Goal: Task Accomplishment & Management: Use online tool/utility

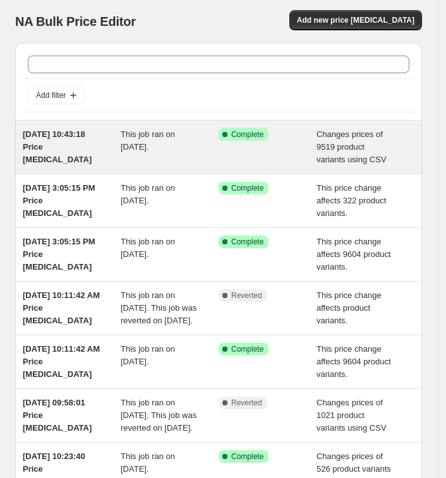
click at [46, 134] on span "[DATE] 10:43:18 Price [MEDICAL_DATA]" at bounding box center [57, 146] width 69 height 35
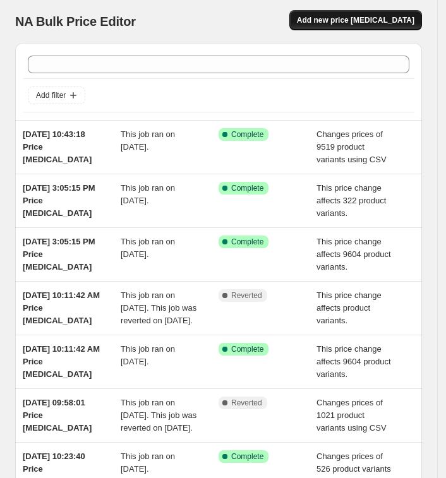
click at [358, 10] on button "Add new price [MEDICAL_DATA]" at bounding box center [355, 20] width 133 height 20
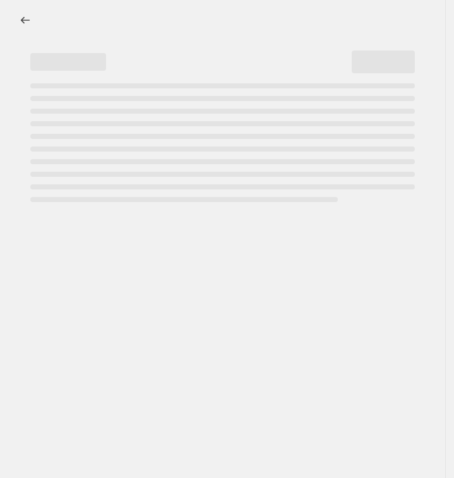
select select "percentage"
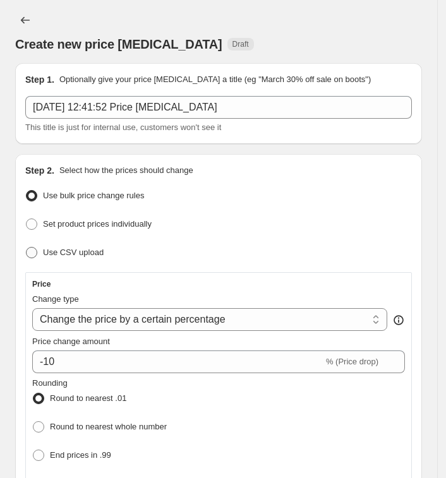
click at [71, 254] on span "Use CSV upload" at bounding box center [73, 252] width 61 height 9
click at [27, 248] on input "Use CSV upload" at bounding box center [26, 247] width 1 height 1
radio input "true"
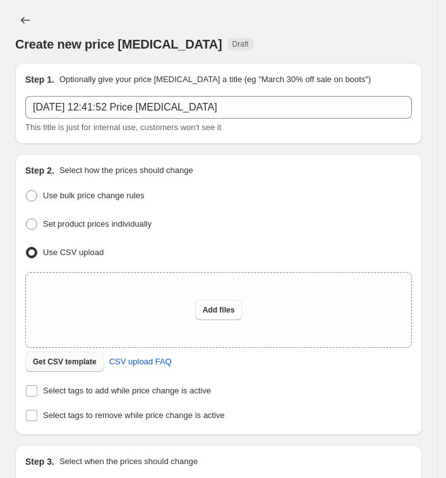
click at [99, 359] on button "Get CSV template" at bounding box center [64, 362] width 79 height 20
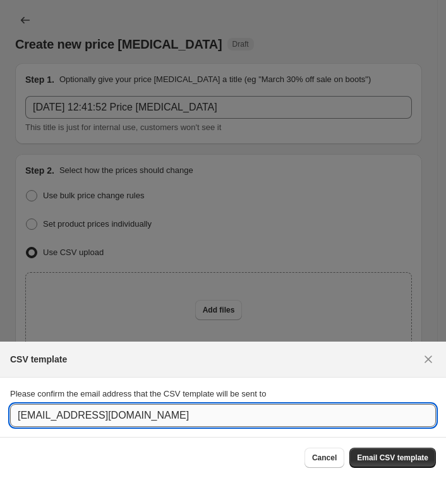
click at [193, 412] on input "[EMAIL_ADDRESS][DOMAIN_NAME]" at bounding box center [223, 415] width 426 height 23
paste input "pratik."
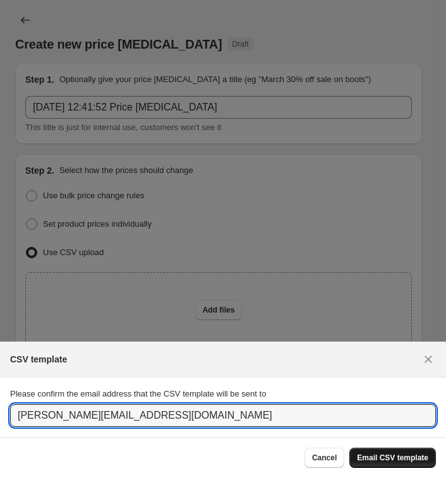
type input "pratik.blingbag@gmail.com"
click at [400, 458] on span "Email CSV template" at bounding box center [392, 458] width 71 height 10
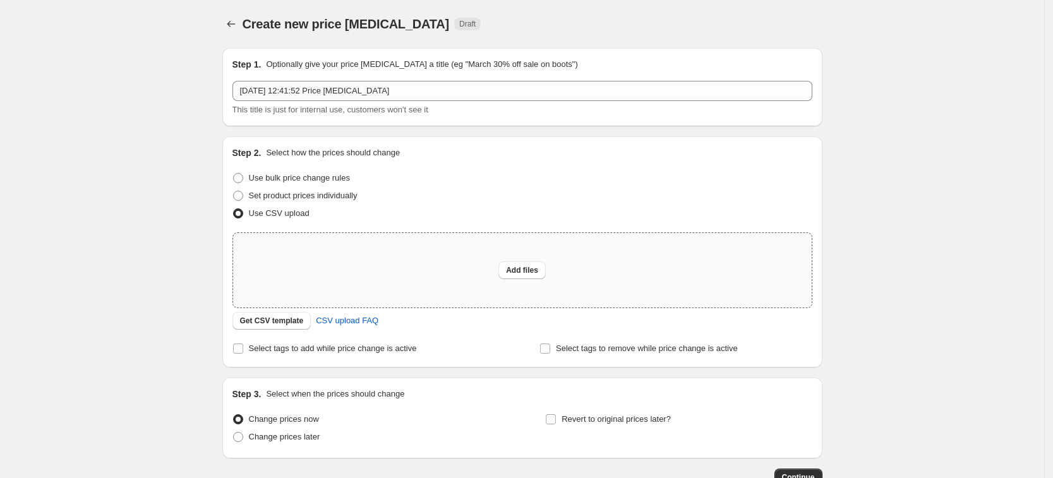
click at [397, 269] on div "Add files" at bounding box center [522, 270] width 578 height 75
click at [453, 273] on span "Add files" at bounding box center [522, 270] width 32 height 10
type input "C:\fakepath\Victorican flat 60% off.csv"
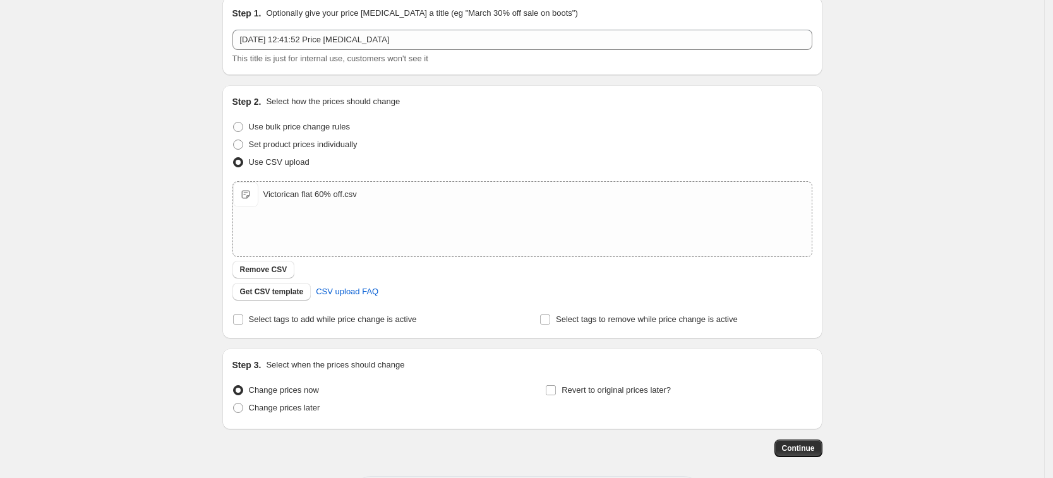
scroll to position [107, 0]
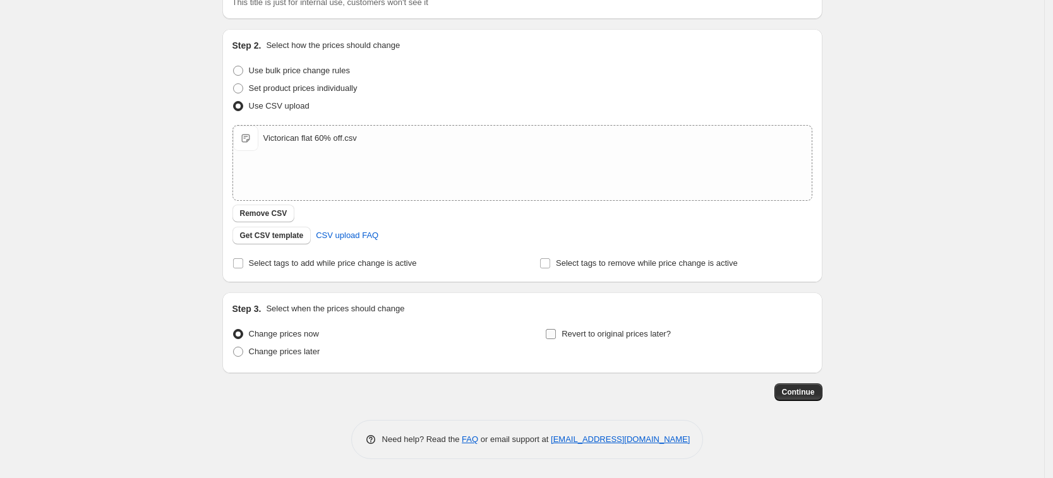
click at [453, 335] on span "Revert to original prices later?" at bounding box center [615, 333] width 109 height 9
click at [453, 335] on input "Revert to original prices later?" at bounding box center [551, 334] width 10 height 10
checkbox input "true"
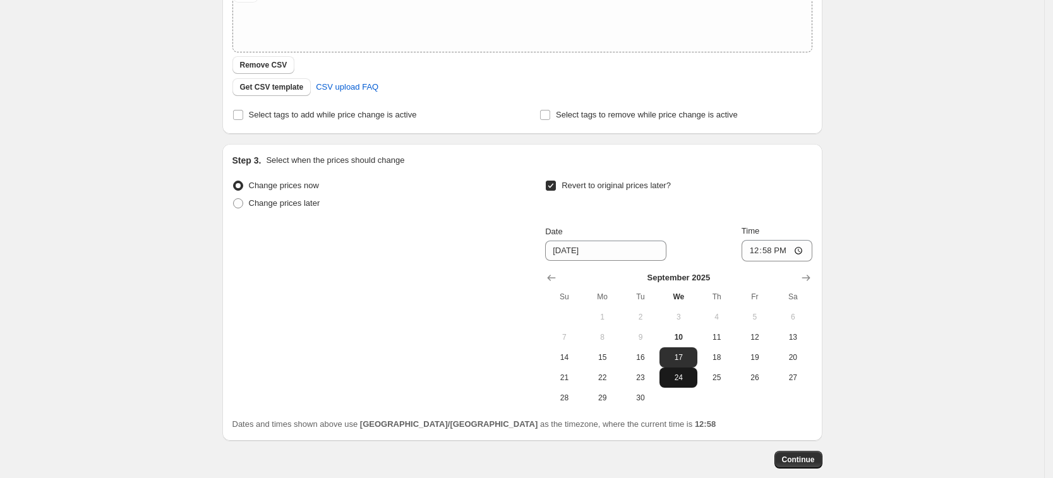
scroll to position [265, 0]
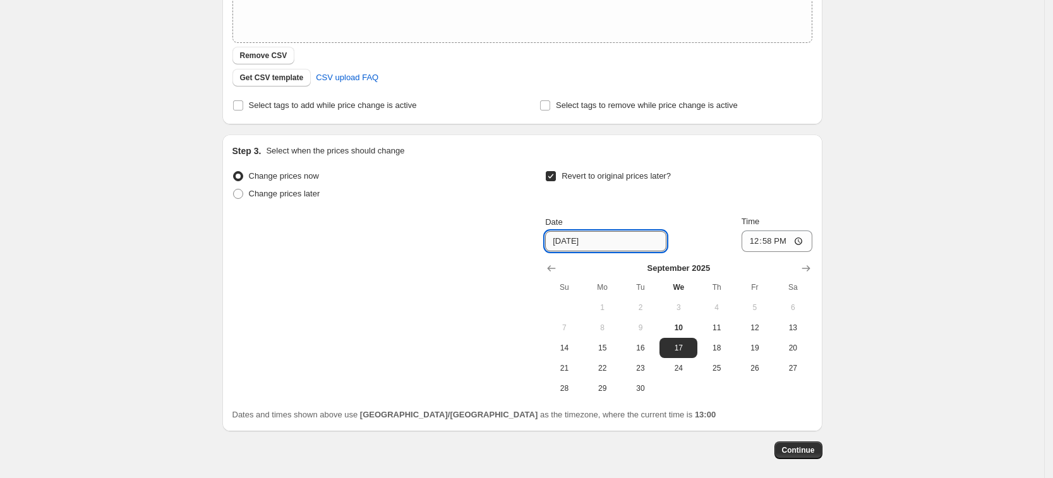
click at [453, 242] on input "[DATE]" at bounding box center [605, 241] width 121 height 20
click at [453, 245] on input "[DATE]" at bounding box center [605, 241] width 121 height 20
type input "[DATE]"
click at [453, 239] on input "12:58" at bounding box center [776, 240] width 71 height 21
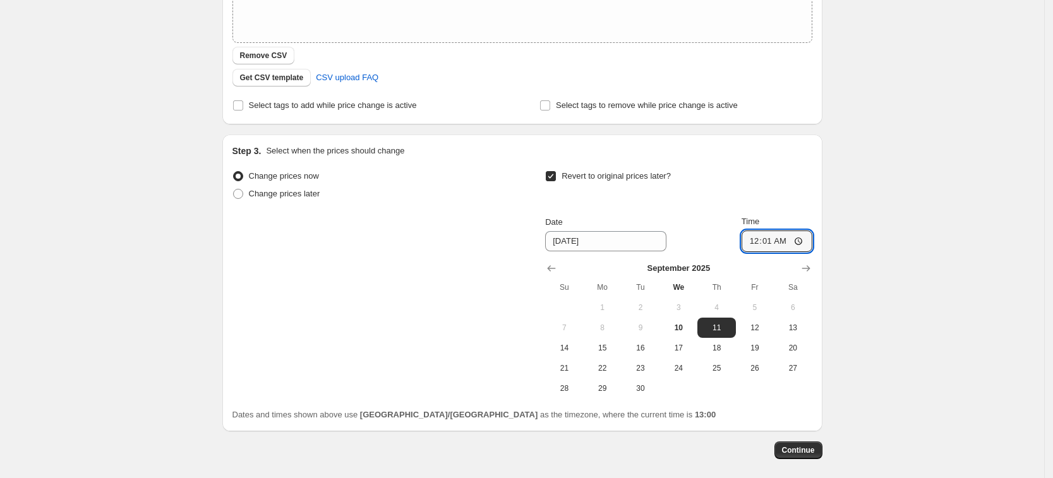
type input "00:15"
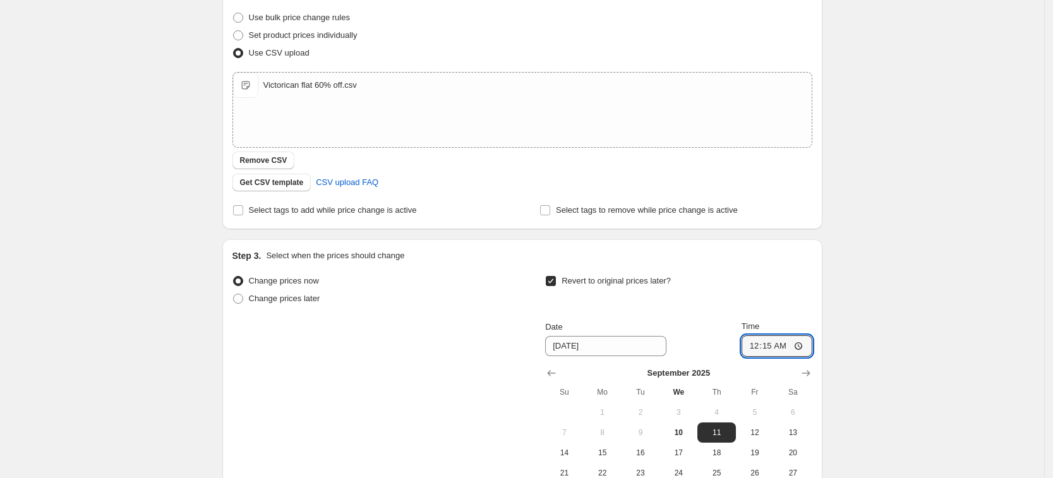
scroll to position [323, 0]
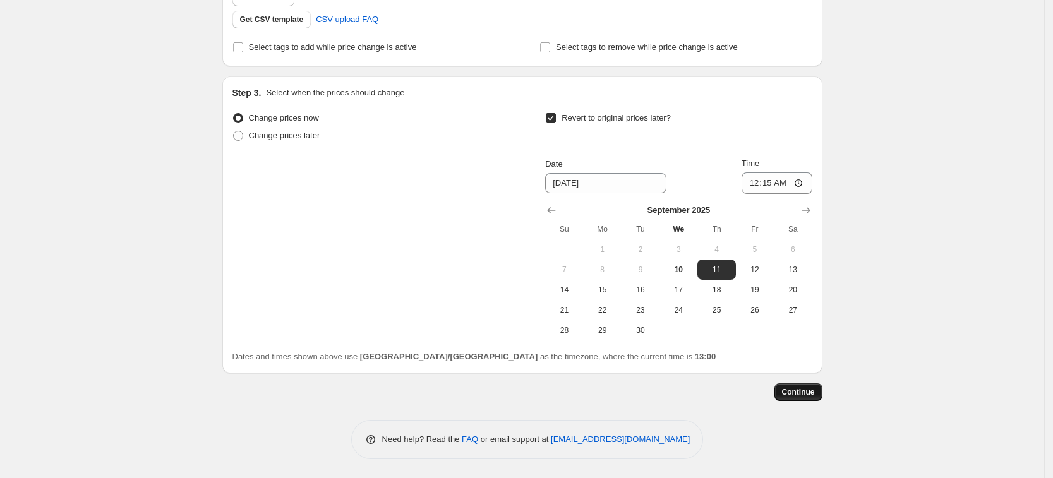
click at [453, 393] on span "Continue" at bounding box center [798, 392] width 33 height 10
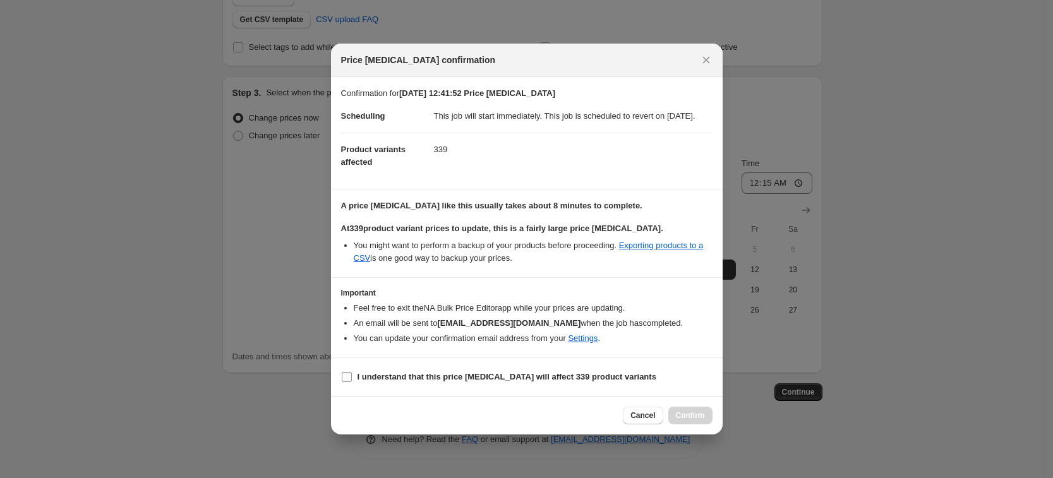
click at [367, 378] on b "I understand that this price change job will affect 339 product variants" at bounding box center [506, 376] width 299 height 9
click at [352, 378] on input "I understand that this price change job will affect 339 product variants" at bounding box center [347, 377] width 10 height 10
checkbox input "true"
click at [453, 421] on span "Confirm" at bounding box center [690, 415] width 29 height 10
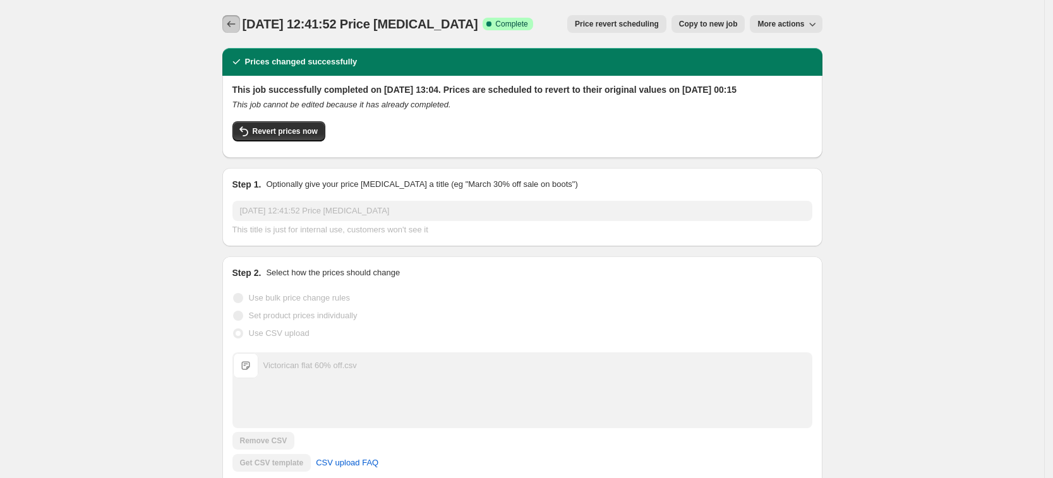
click at [236, 22] on icon "Price change jobs" at bounding box center [231, 24] width 13 height 13
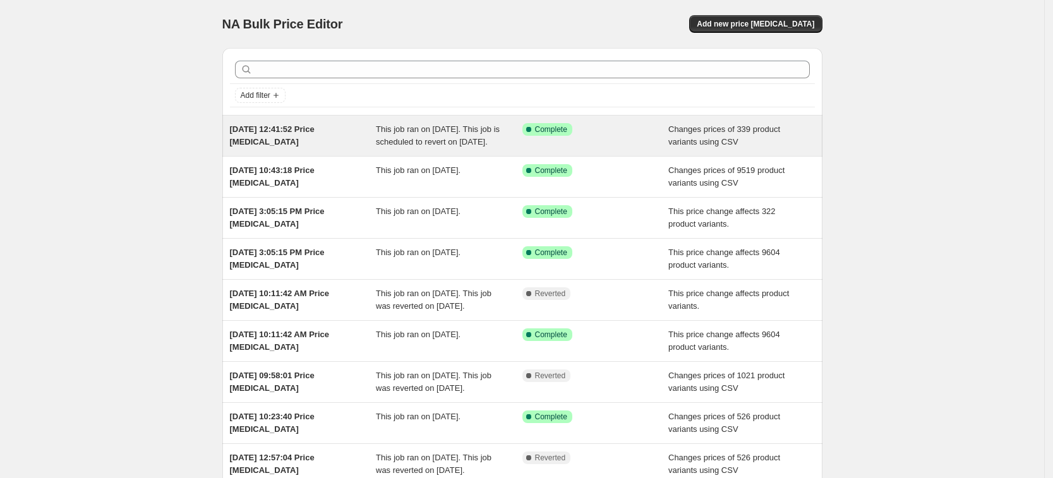
click at [564, 146] on div "Success Complete Complete" at bounding box center [595, 135] width 146 height 25
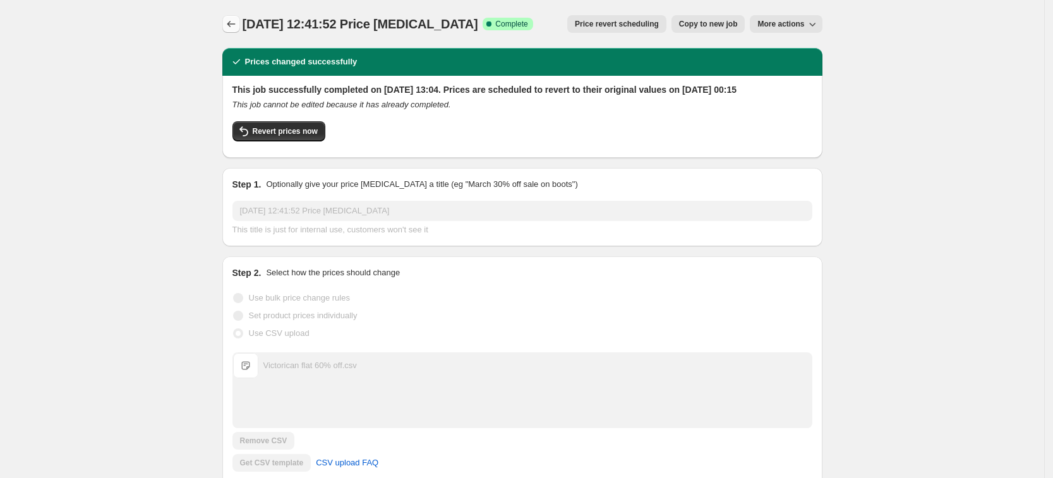
click at [235, 22] on icon "Price change jobs" at bounding box center [231, 24] width 13 height 13
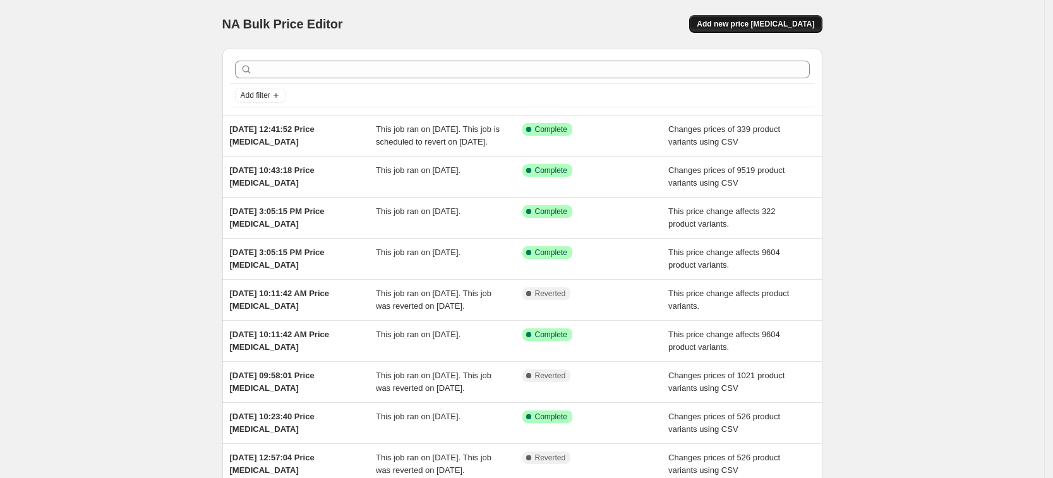
click at [794, 29] on button "Add new price [MEDICAL_DATA]" at bounding box center [755, 24] width 133 height 18
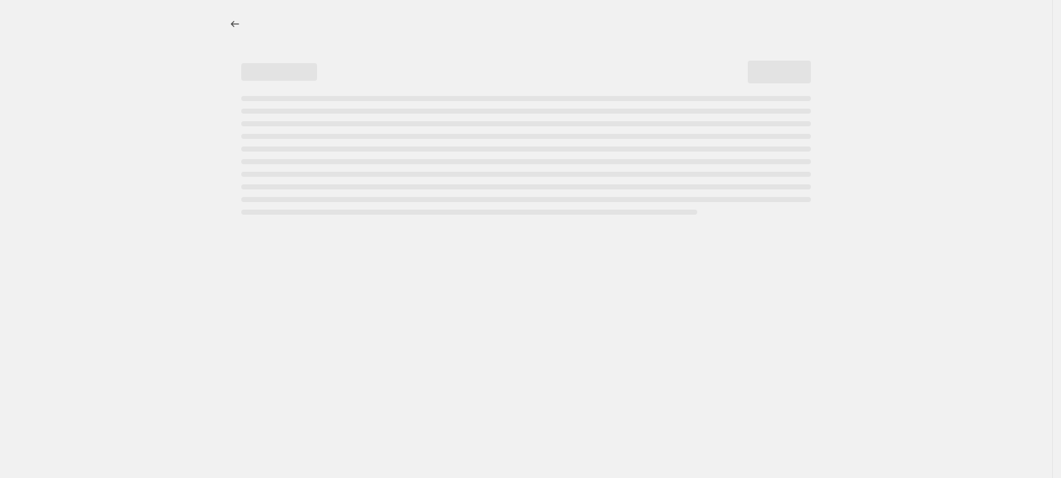
select select "percentage"
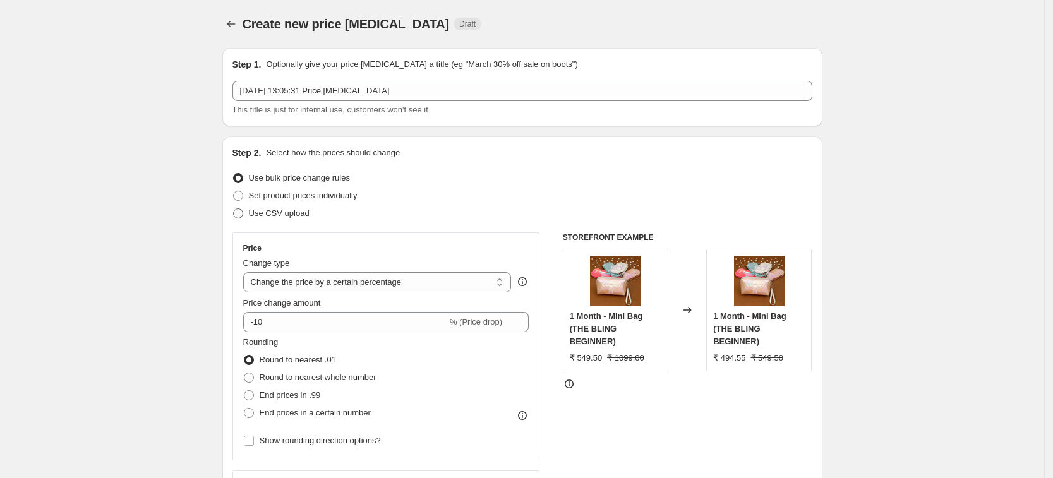
click at [278, 214] on span "Use CSV upload" at bounding box center [279, 212] width 61 height 9
click at [234, 209] on input "Use CSV upload" at bounding box center [233, 208] width 1 height 1
radio input "true"
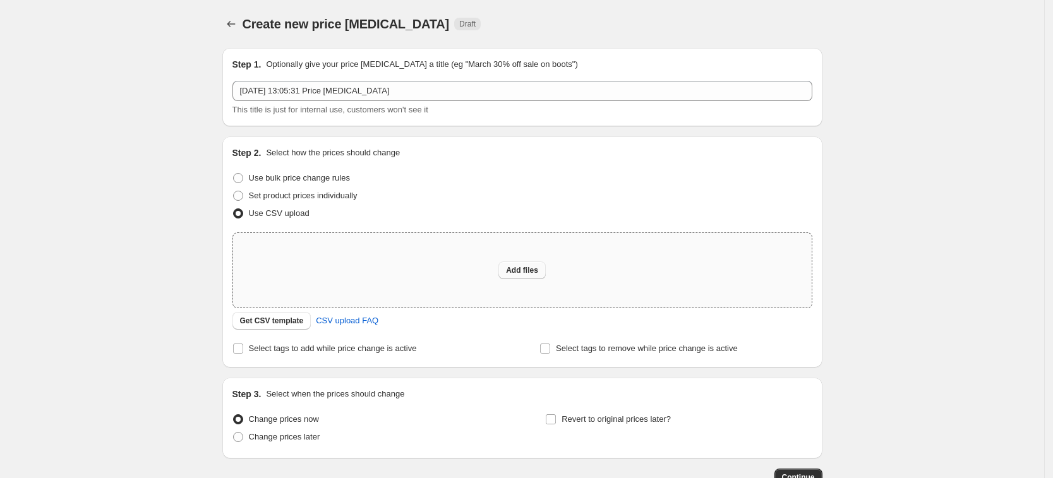
click at [523, 266] on span "Add files" at bounding box center [522, 270] width 32 height 10
type input "C:\fakepath\Victorican flat 60% off.csv"
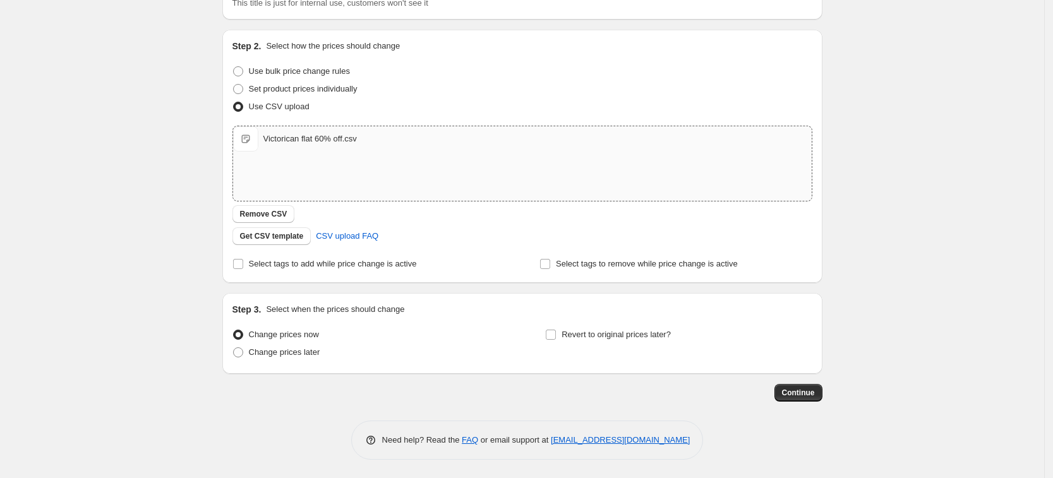
scroll to position [107, 0]
click at [591, 328] on span "Revert to original prices later?" at bounding box center [615, 334] width 109 height 13
click at [556, 329] on input "Revert to original prices later?" at bounding box center [551, 334] width 10 height 10
checkbox input "true"
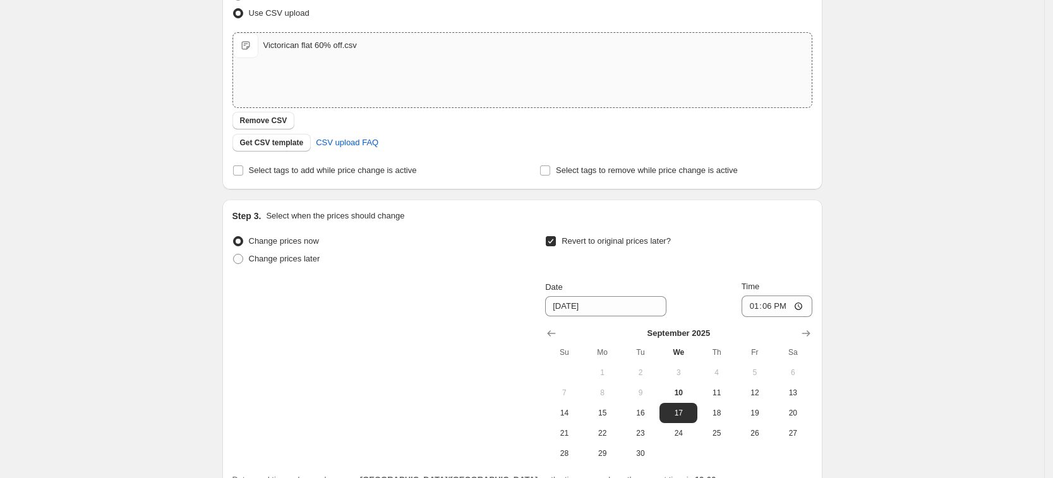
scroll to position [265, 0]
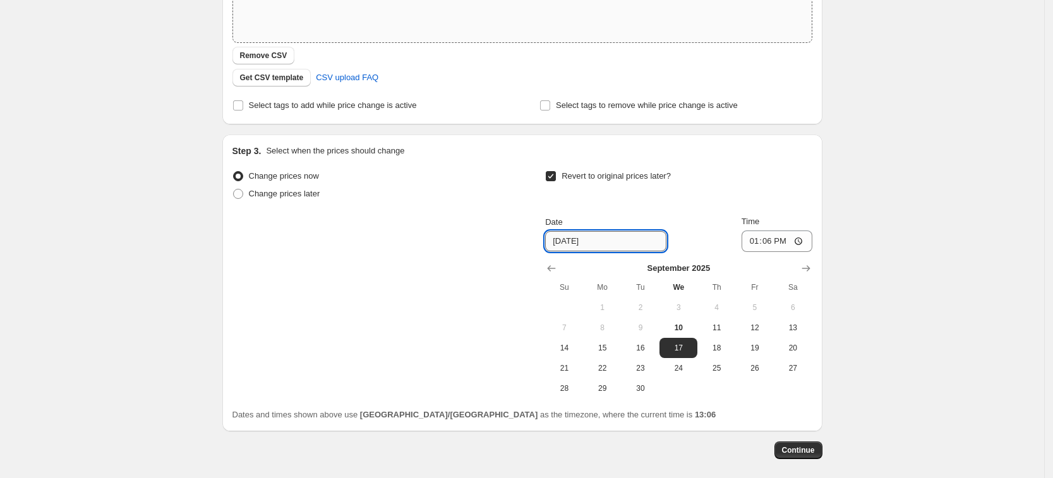
click at [560, 242] on input "[DATE]" at bounding box center [605, 241] width 121 height 20
type input "[DATE]"
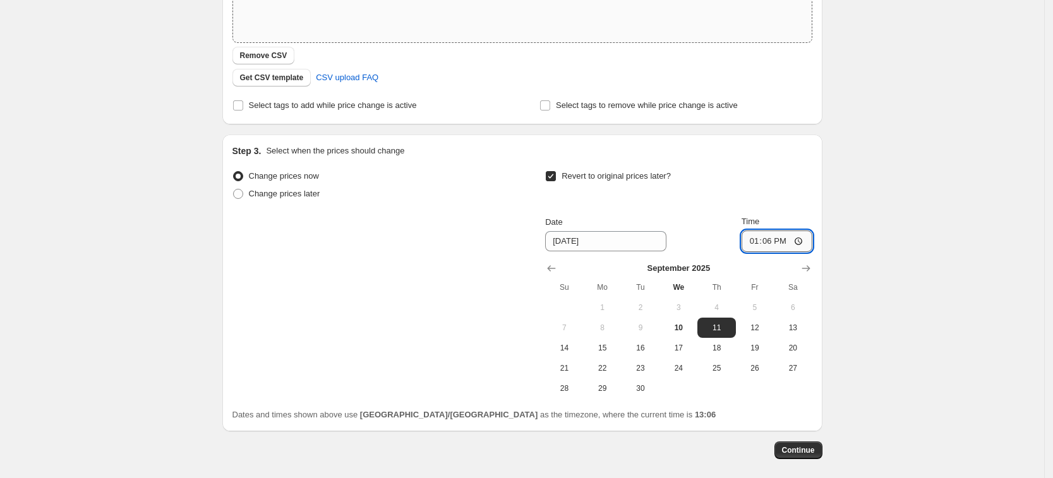
click at [769, 237] on input "13:06" at bounding box center [776, 240] width 71 height 21
type input "00:30"
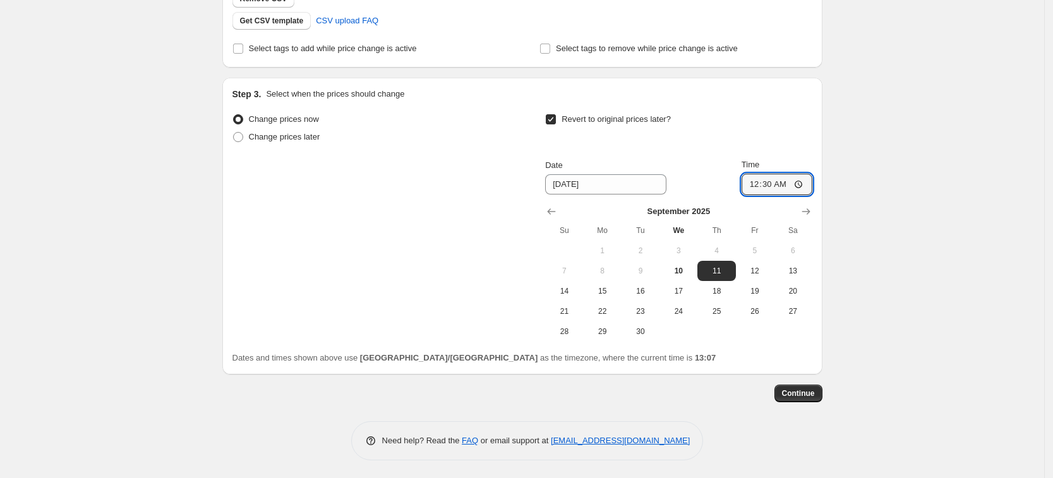
scroll to position [323, 0]
click at [808, 392] on span "Continue" at bounding box center [798, 392] width 33 height 10
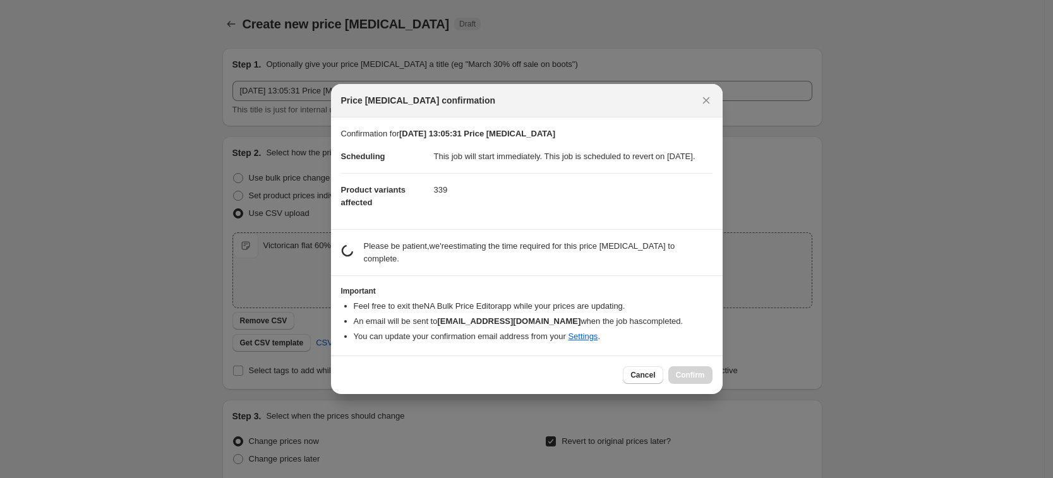
scroll to position [0, 0]
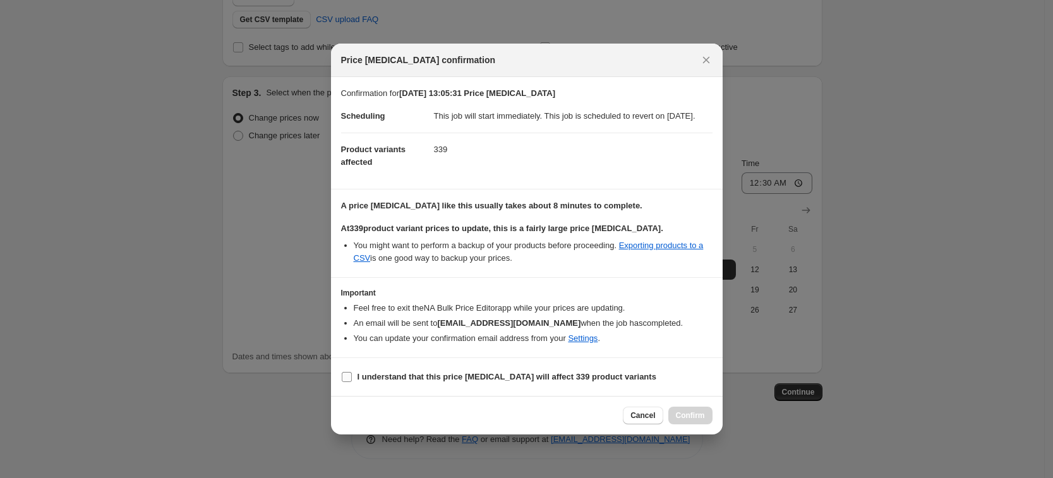
click at [396, 381] on b "I understand that this price change job will affect 339 product variants" at bounding box center [506, 376] width 299 height 9
click at [352, 382] on input "I understand that this price change job will affect 339 product variants" at bounding box center [347, 377] width 10 height 10
checkbox input "true"
click at [684, 421] on span "Confirm" at bounding box center [690, 415] width 29 height 10
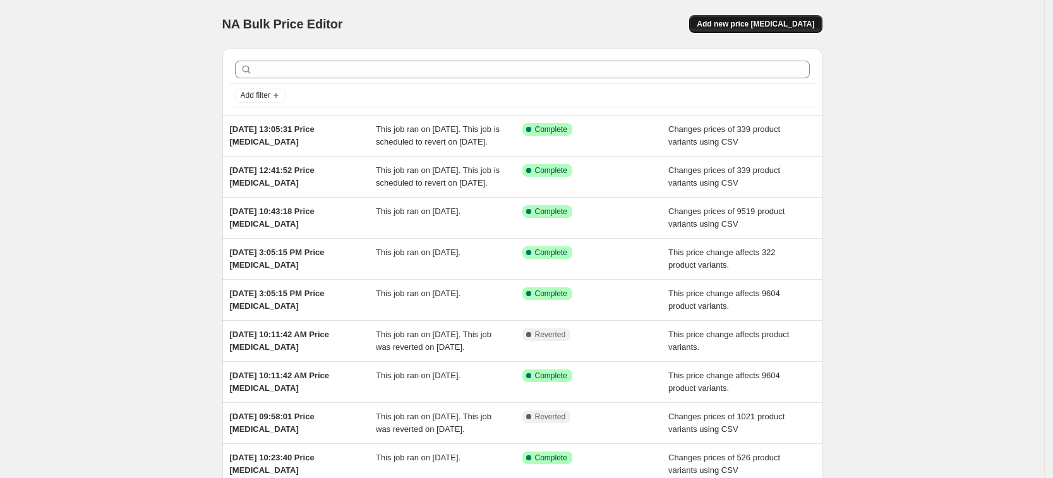
click at [741, 30] on button "Add new price [MEDICAL_DATA]" at bounding box center [755, 24] width 133 height 18
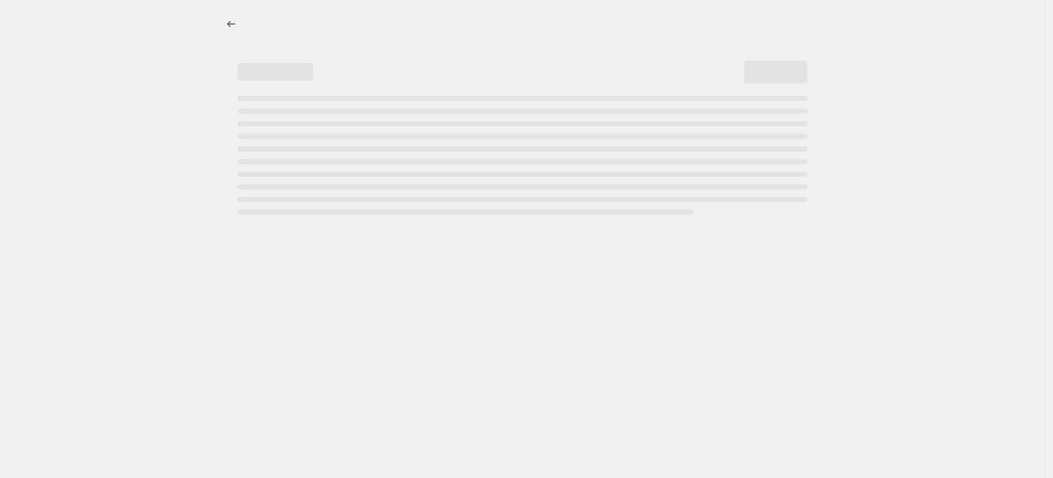
select select "percentage"
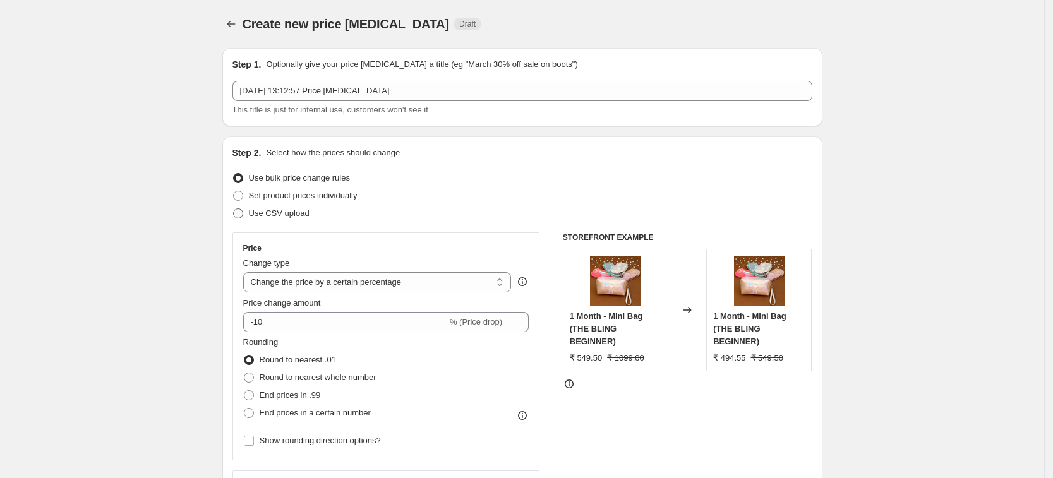
click at [307, 219] on span "Use CSV upload" at bounding box center [279, 213] width 61 height 13
click at [234, 209] on input "Use CSV upload" at bounding box center [233, 208] width 1 height 1
radio input "true"
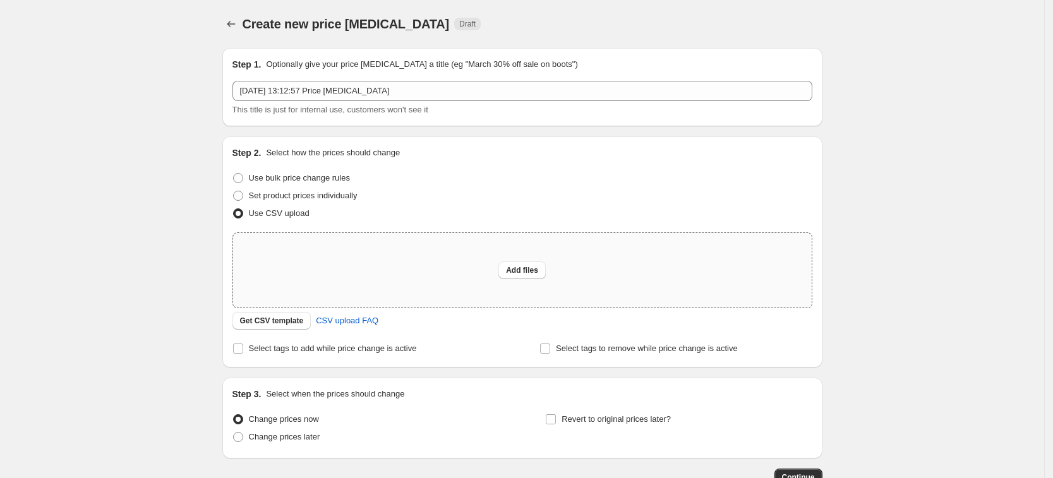
click at [537, 258] on div "Add files" at bounding box center [522, 270] width 578 height 75
type input "C:\fakepath\All products price changed - 50% - Copy.csv"
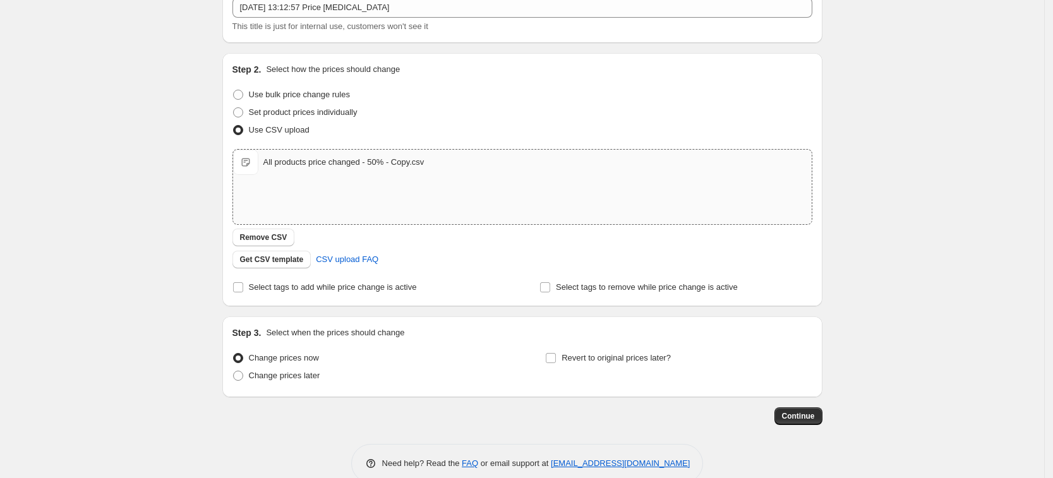
scroll to position [107, 0]
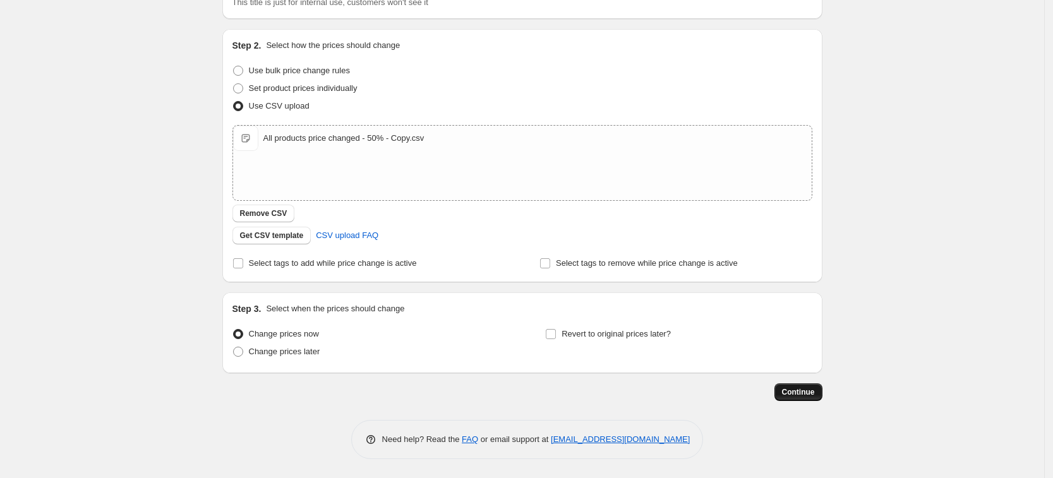
click at [815, 389] on span "Continue" at bounding box center [798, 392] width 33 height 10
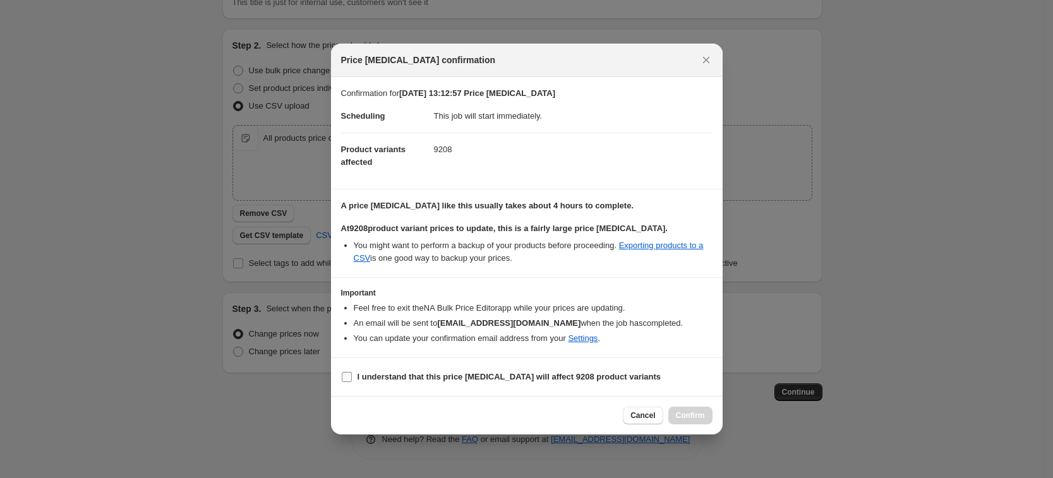
click at [410, 374] on b "I understand that this price change job will affect 9208 product variants" at bounding box center [509, 376] width 304 height 9
click at [352, 374] on input "I understand that this price change job will affect 9208 product variants" at bounding box center [347, 377] width 10 height 10
checkbox input "true"
click at [702, 417] on span "Confirm" at bounding box center [690, 415] width 29 height 10
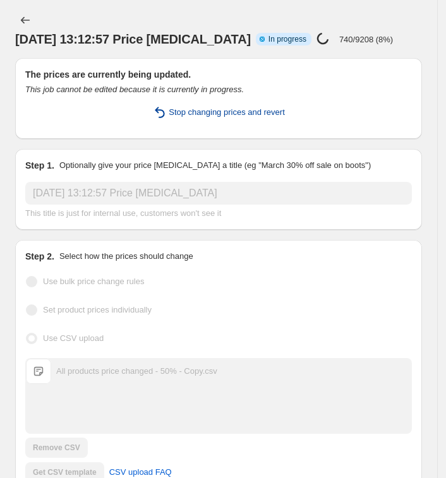
click at [249, 110] on span "Stop changing prices and revert" at bounding box center [227, 112] width 116 height 13
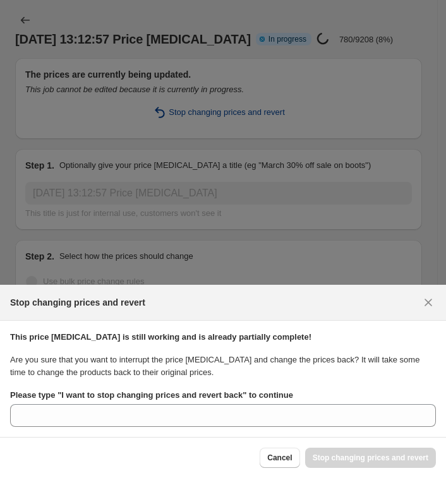
click at [191, 110] on div at bounding box center [223, 239] width 446 height 478
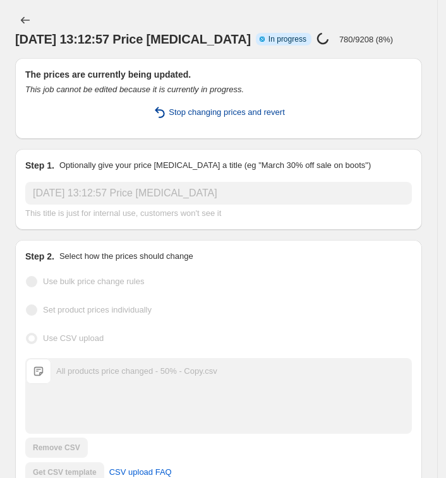
click at [191, 110] on span "Stop changing prices and revert" at bounding box center [227, 112] width 116 height 13
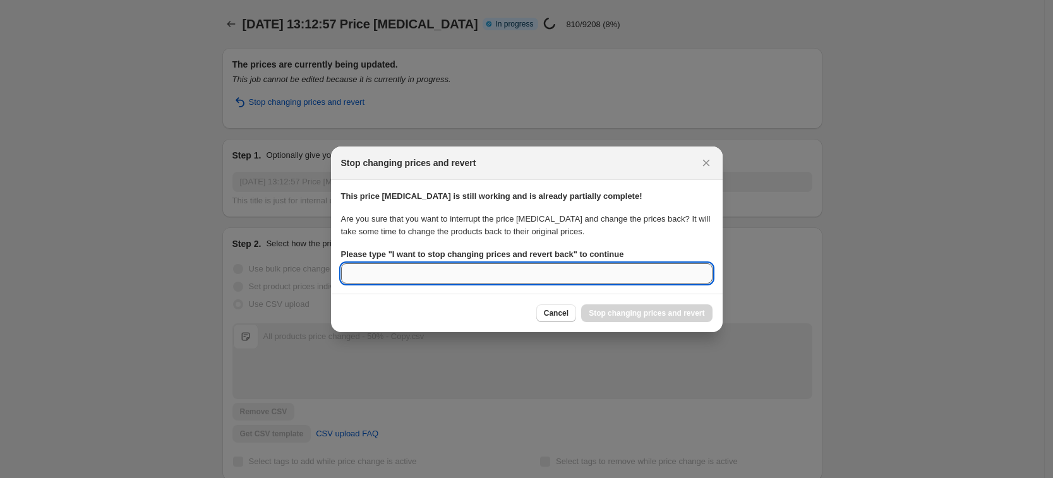
click at [573, 277] on input "Please type " I want to stop changing prices and revert back " to continue" at bounding box center [526, 273] width 371 height 20
type input "i"
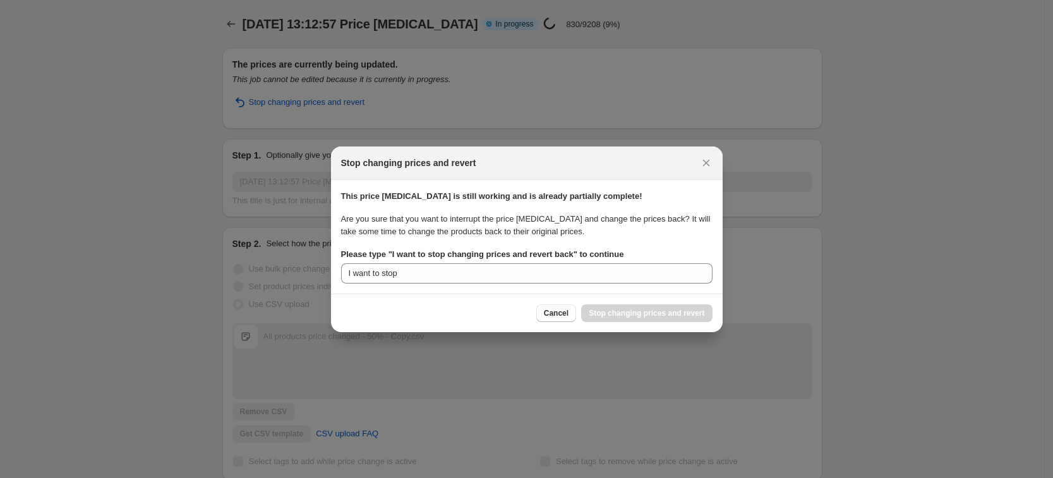
click at [557, 283] on section "This price change job is still working and is already partially complete! Are y…" at bounding box center [526, 237] width 391 height 114
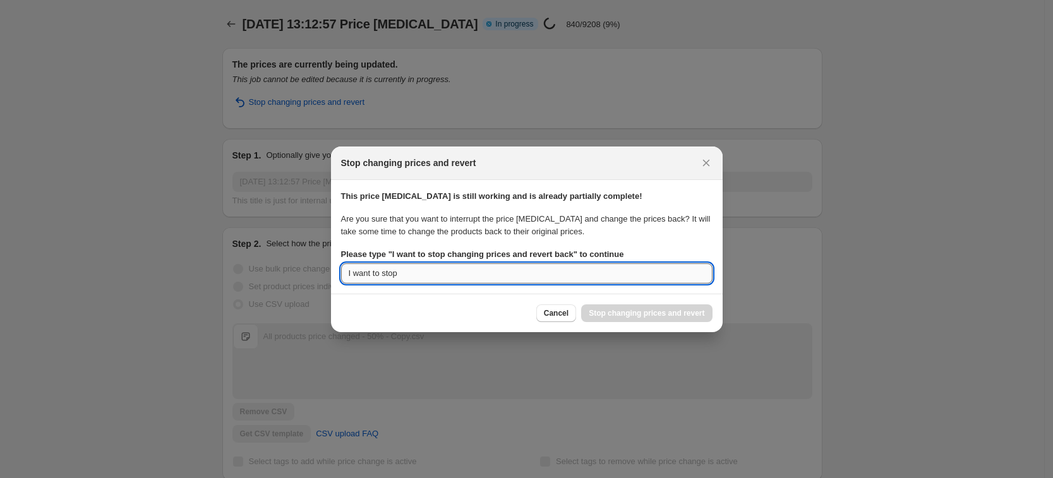
click at [553, 273] on input "I want to stop" at bounding box center [526, 273] width 371 height 20
type input "I want to stop changing prices and revert back"
click at [656, 312] on span "Stop changing prices and revert" at bounding box center [646, 313] width 116 height 10
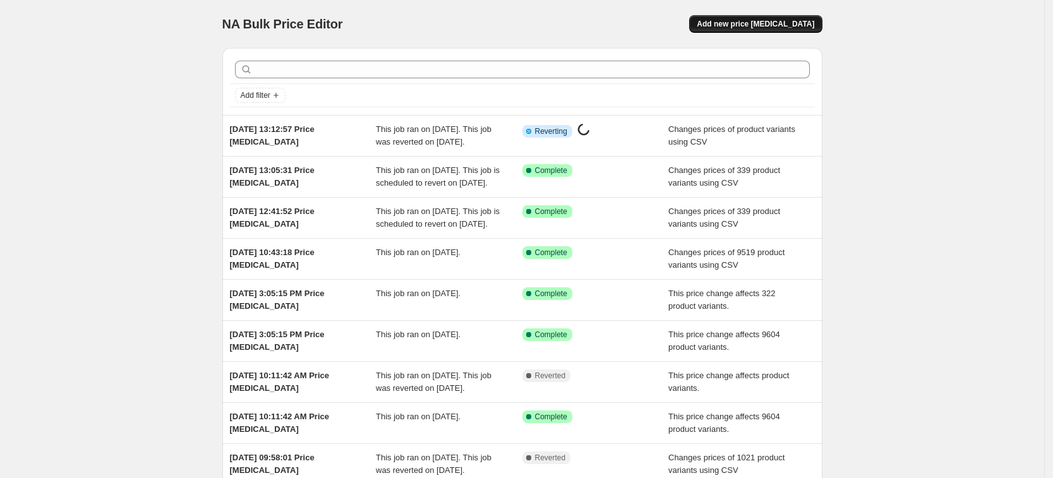
click at [757, 17] on button "Add new price [MEDICAL_DATA]" at bounding box center [755, 24] width 133 height 18
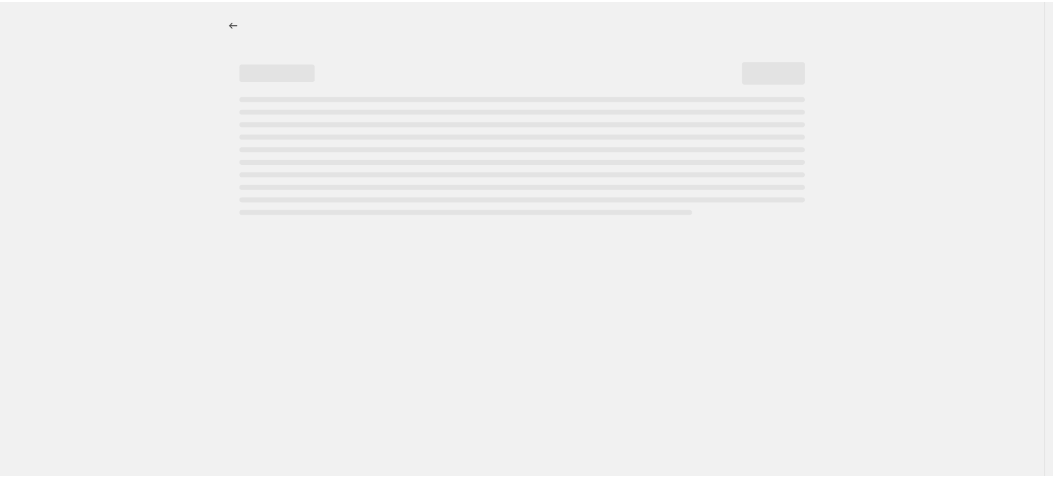
select select "percentage"
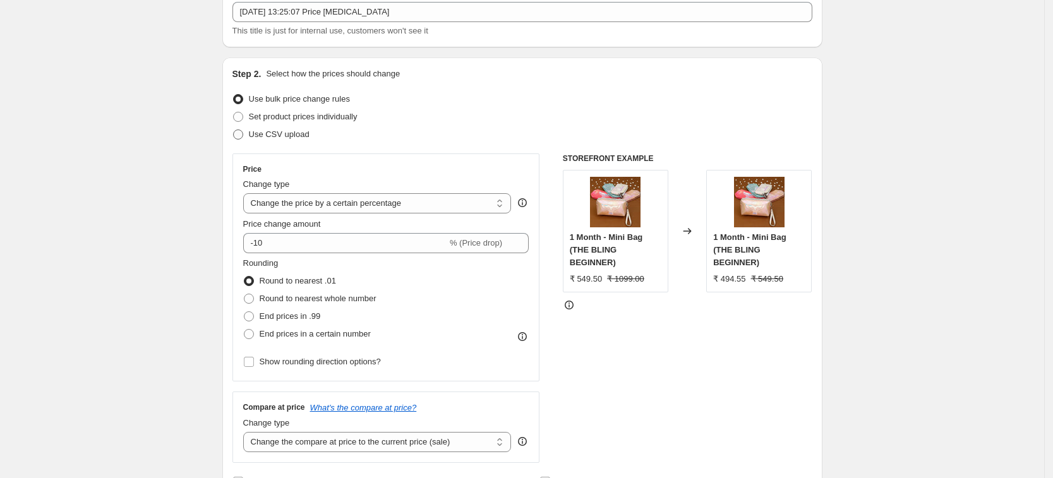
click at [284, 137] on span "Use CSV upload" at bounding box center [279, 133] width 61 height 9
click at [234, 130] on input "Use CSV upload" at bounding box center [233, 129] width 1 height 1
radio input "true"
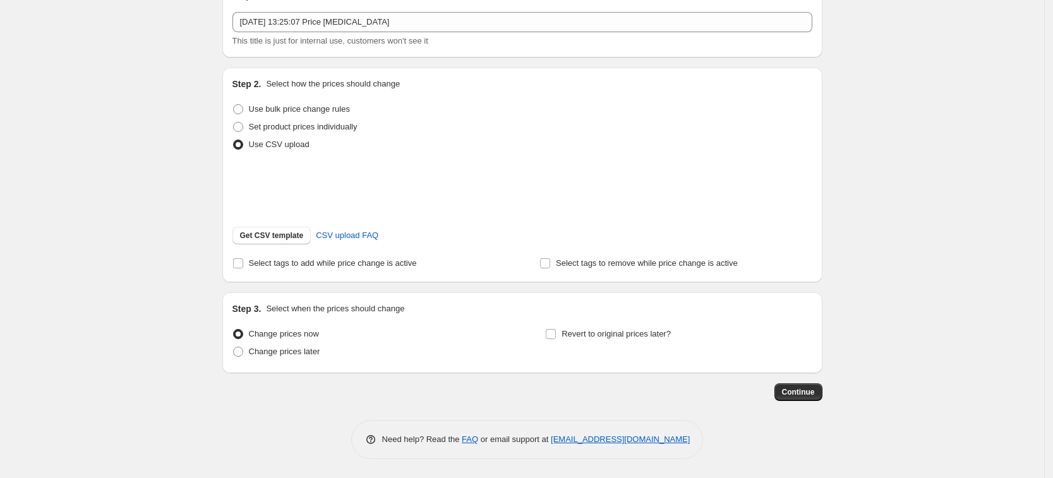
scroll to position [79, 0]
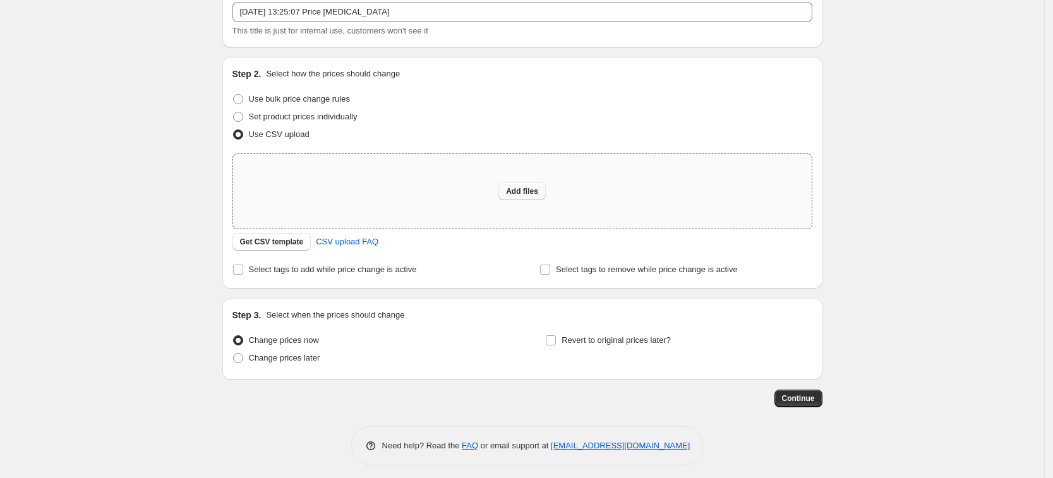
click at [523, 182] on button "Add files" at bounding box center [521, 191] width 47 height 18
type input "C:\fakepath\Victorican flat 60% off.csv"
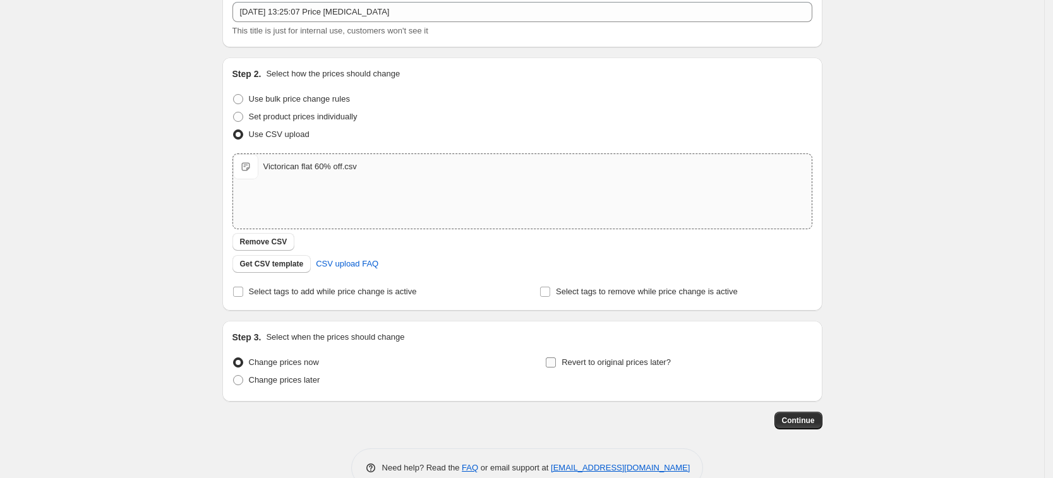
click at [590, 364] on span "Revert to original prices later?" at bounding box center [615, 361] width 109 height 9
click at [556, 364] on input "Revert to original prices later?" at bounding box center [551, 362] width 10 height 10
checkbox input "true"
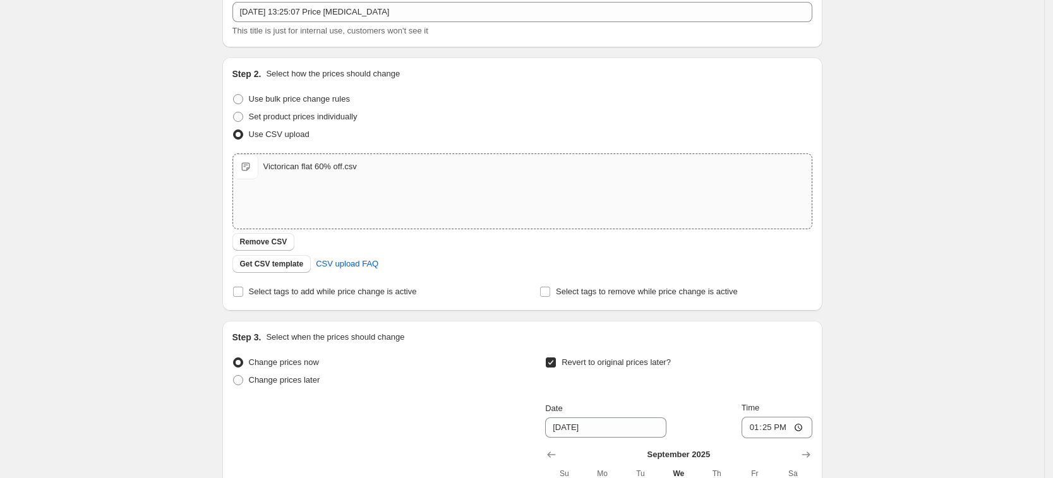
scroll to position [237, 0]
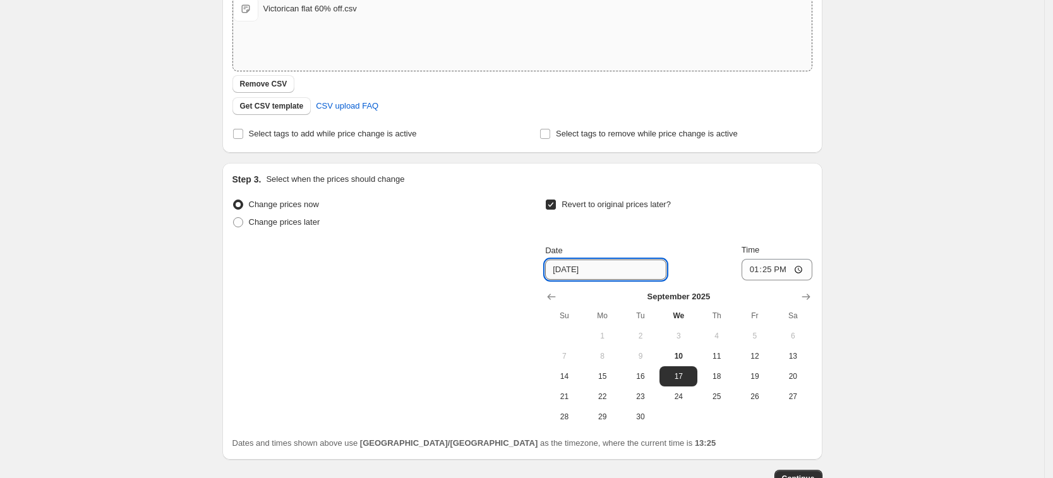
click at [569, 269] on input "[DATE]" at bounding box center [605, 270] width 121 height 20
type input "[DATE]"
drag, startPoint x: 770, startPoint y: 271, endPoint x: 799, endPoint y: 277, distance: 30.3
click at [770, 270] on input "13:25" at bounding box center [776, 269] width 71 height 21
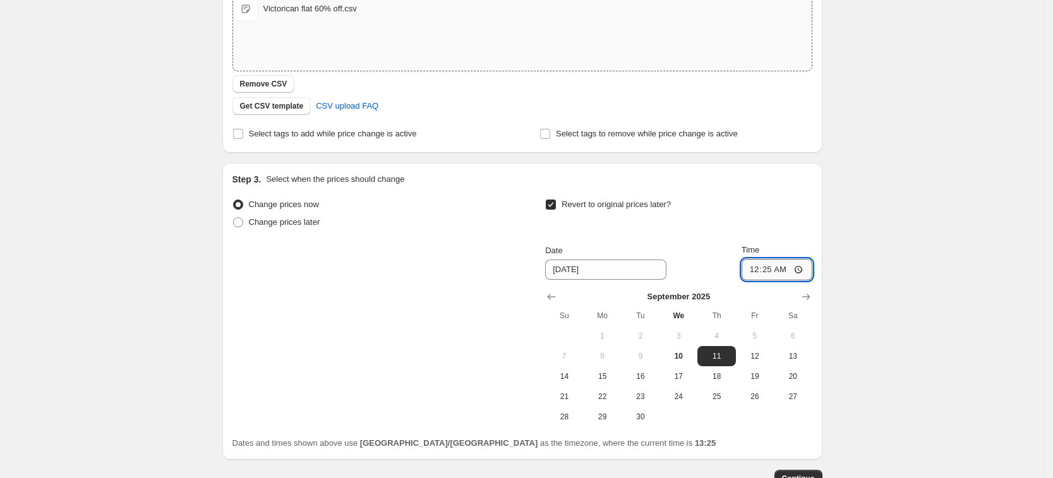
click at [789, 266] on input "00:25" at bounding box center [776, 269] width 71 height 21
type input "00:35"
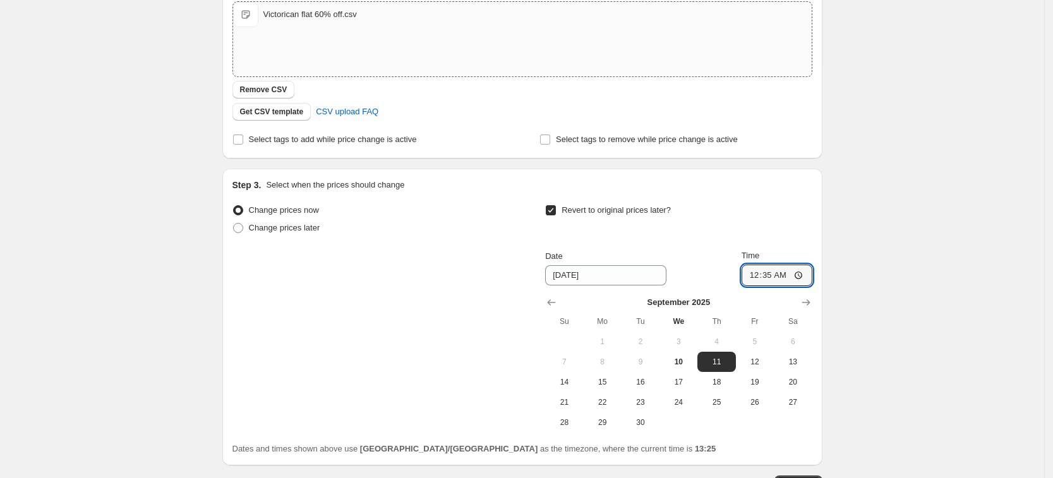
scroll to position [323, 0]
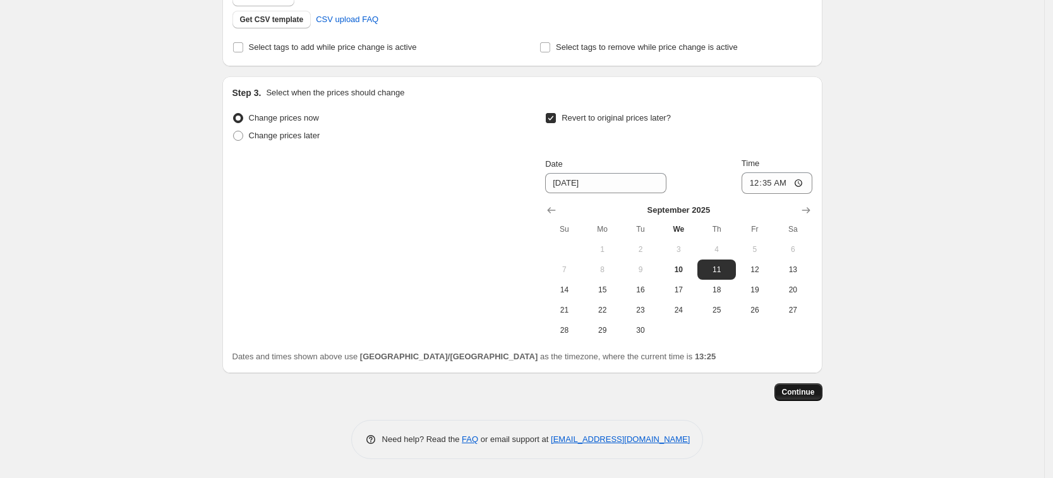
click at [796, 395] on span "Continue" at bounding box center [798, 392] width 33 height 10
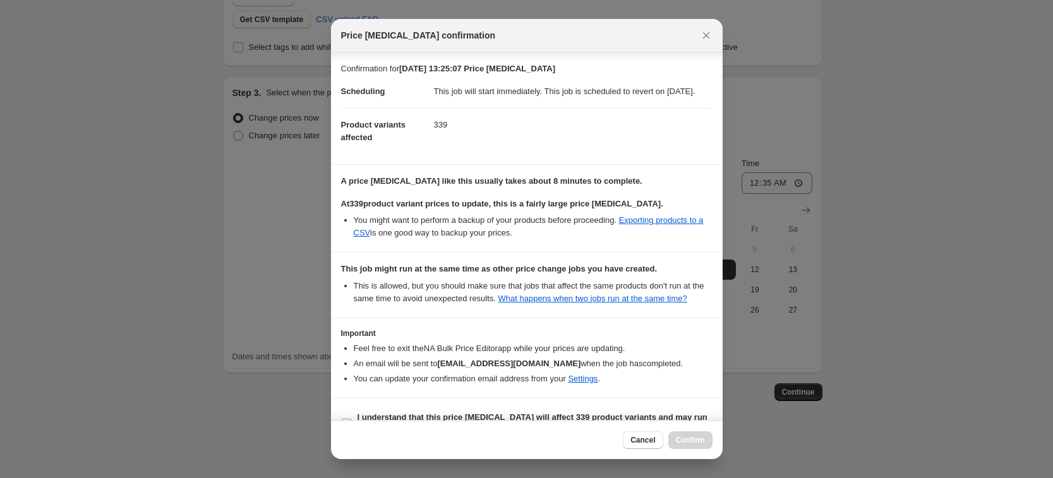
scroll to position [54, 0]
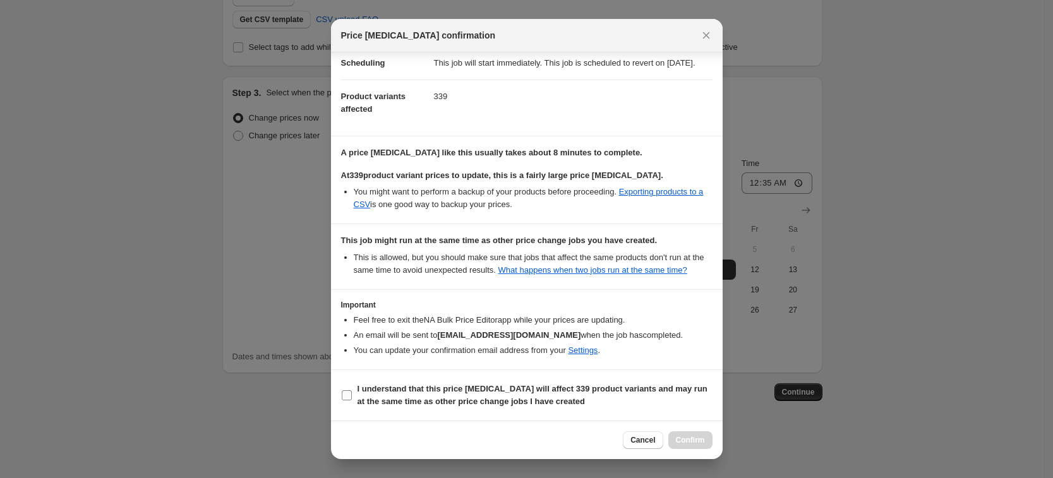
click at [374, 385] on b "I understand that this price [MEDICAL_DATA] will affect 339 product variants an…" at bounding box center [532, 395] width 350 height 22
click at [352, 390] on input "I understand that this price [MEDICAL_DATA] will affect 339 product variants an…" at bounding box center [347, 395] width 10 height 10
checkbox input "true"
click at [694, 439] on span "Confirm" at bounding box center [690, 440] width 29 height 10
